Goal: Transaction & Acquisition: Purchase product/service

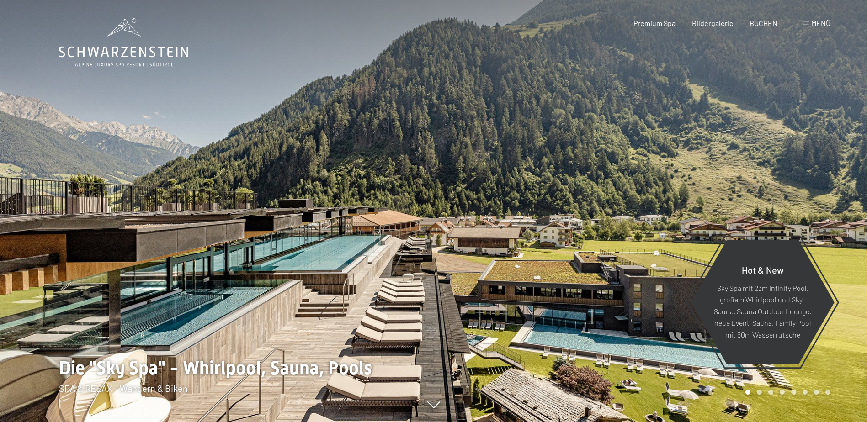
click at [817, 24] on span "Menü" at bounding box center [820, 23] width 19 height 9
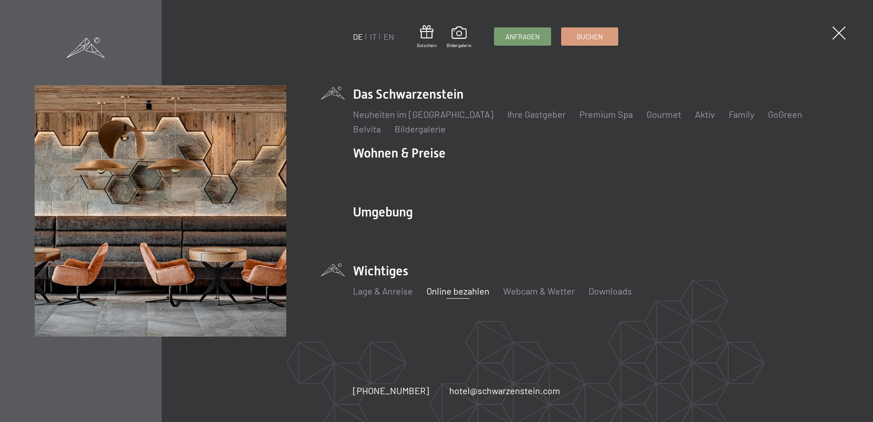
click at [454, 289] on link "Online bezahlen" at bounding box center [458, 291] width 63 height 11
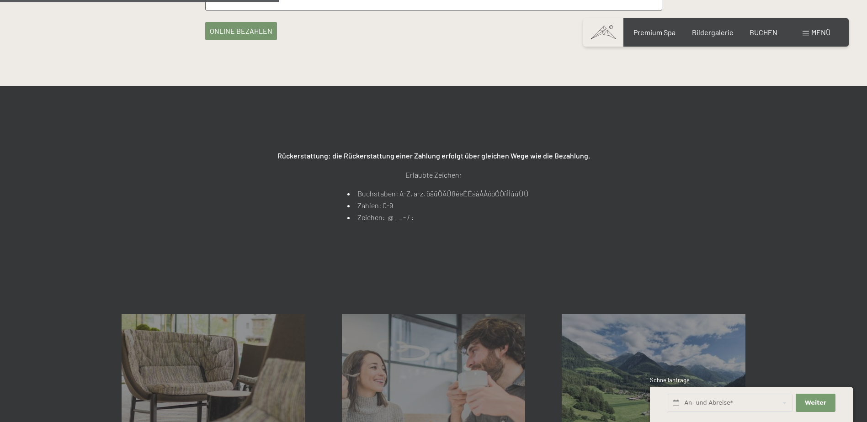
scroll to position [288, 0]
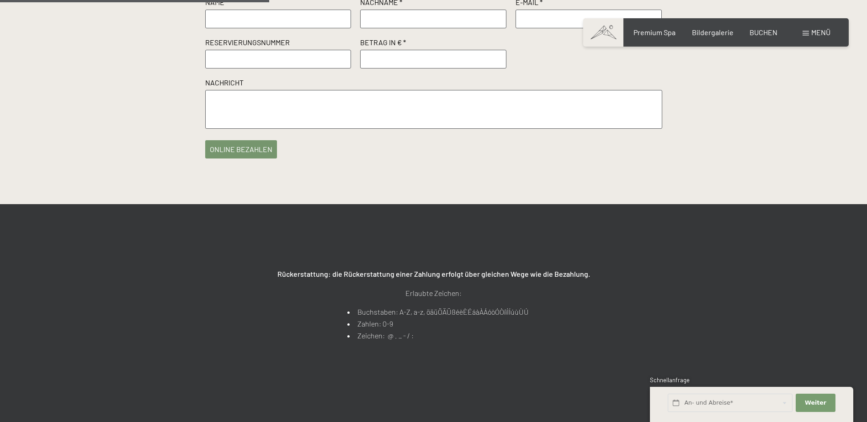
click at [247, 28] on input "text" at bounding box center [278, 19] width 146 height 18
type input "Bianca"
type input "Graf"
type input "graf-bianca@web.de"
click at [251, 68] on input "text" at bounding box center [278, 59] width 146 height 18
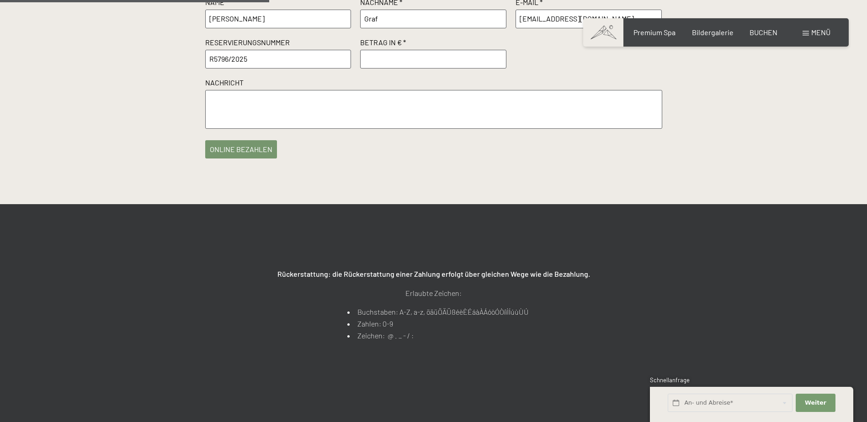
type input "R5796/2025"
click at [391, 68] on input "number" at bounding box center [433, 59] width 146 height 18
type input "2000"
click at [231, 120] on textarea at bounding box center [433, 109] width 457 height 39
type textarea "<"
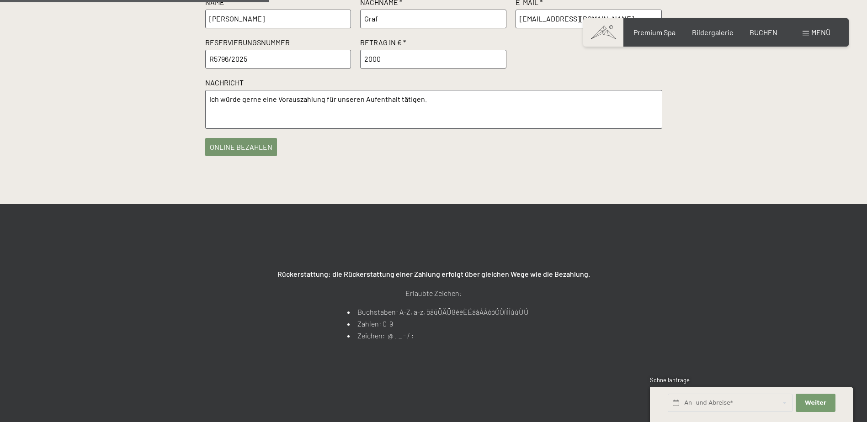
type textarea "Ich würde gerne eine Vorauszahlung für unseren Aufenthalt tätigen."
click at [253, 156] on button "online bezahlen" at bounding box center [241, 147] width 72 height 18
